Goal: Task Accomplishment & Management: Use online tool/utility

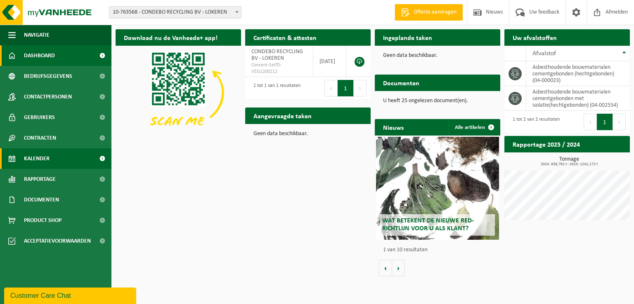
click at [40, 159] on span "Kalender" at bounding box center [37, 159] width 26 height 21
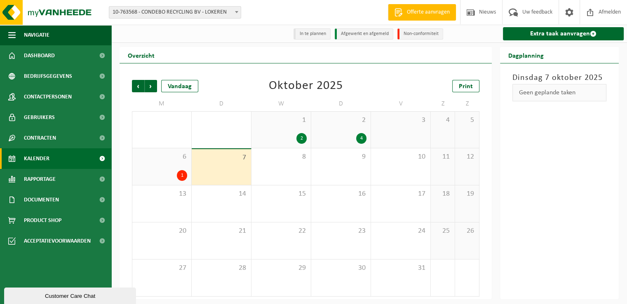
click at [176, 169] on div "6 1" at bounding box center [161, 167] width 59 height 37
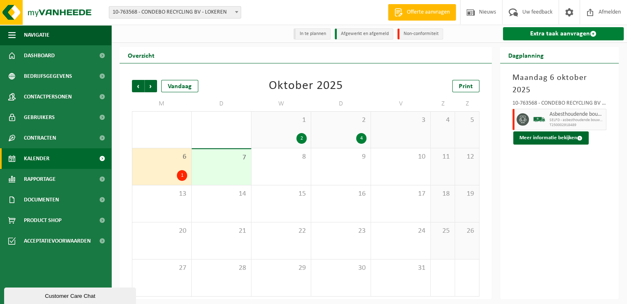
click at [554, 38] on link "Extra taak aanvragen" at bounding box center [563, 33] width 121 height 13
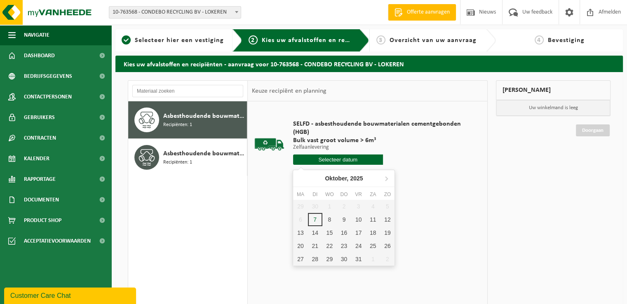
click at [343, 161] on input "text" at bounding box center [338, 160] width 90 height 10
click at [331, 220] on div "8" at bounding box center [330, 219] width 14 height 13
type input "Van [DATE]"
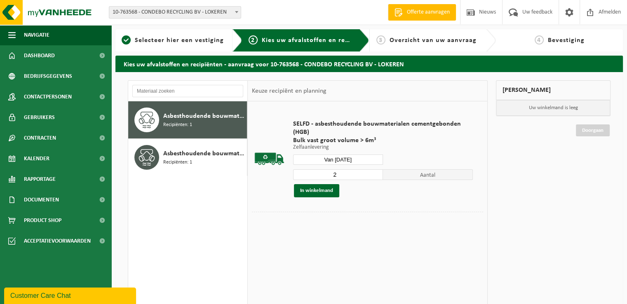
type input "2"
click at [379, 174] on input "2" at bounding box center [338, 175] width 90 height 11
click at [321, 195] on button "In winkelmand" at bounding box center [316, 190] width 45 height 13
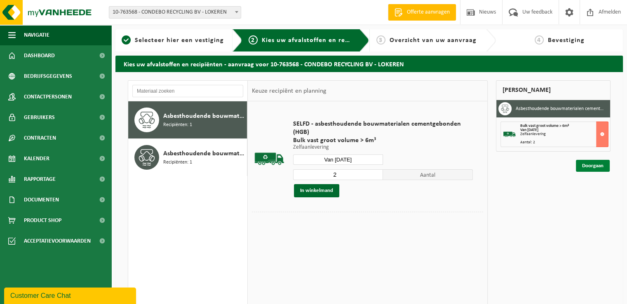
click at [602, 165] on link "Doorgaan" at bounding box center [593, 166] width 34 height 12
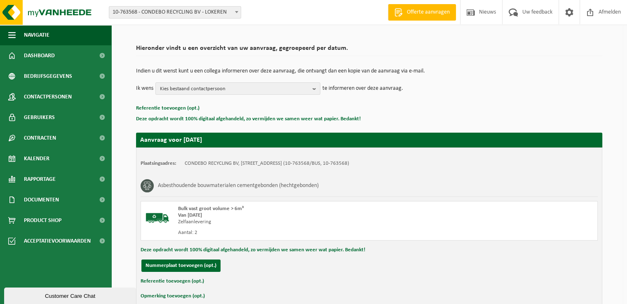
scroll to position [91, 0]
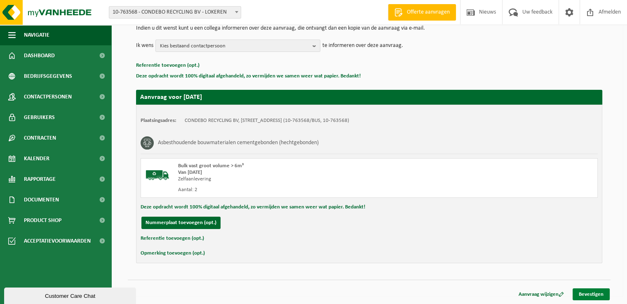
click at [581, 291] on link "Bevestigen" at bounding box center [591, 295] width 37 height 12
